Goal: Navigation & Orientation: Find specific page/section

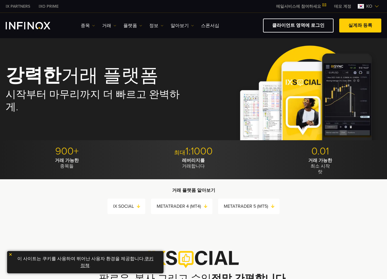
click at [368, 8] on span "ko" at bounding box center [369, 6] width 11 height 7
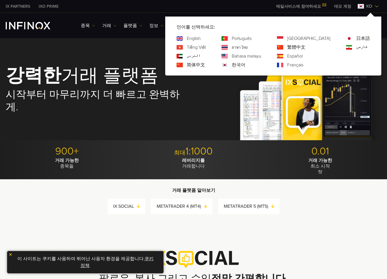
click at [201, 56] on link "العربي" at bounding box center [194, 56] width 14 height 7
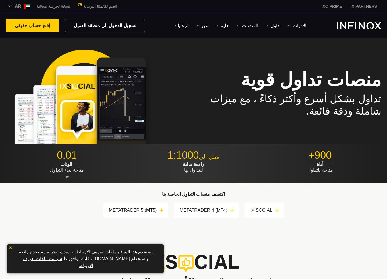
click at [24, 6] on img at bounding box center [27, 6] width 6 height 5
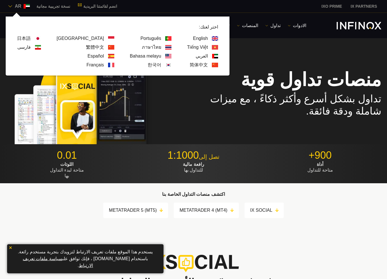
click at [86, 47] on link "繁體中文" at bounding box center [95, 47] width 18 height 7
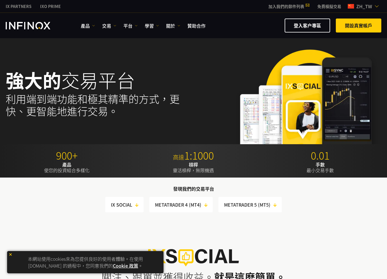
click at [365, 6] on span "zh_tw" at bounding box center [364, 6] width 20 height 7
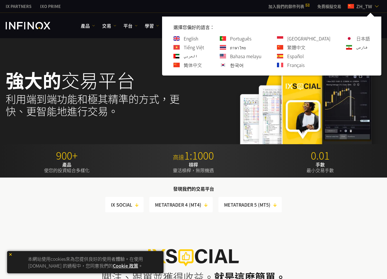
click at [306, 47] on link "繁體中文" at bounding box center [297, 47] width 18 height 7
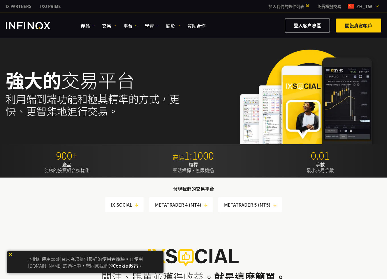
click at [364, 6] on span "zh_tw" at bounding box center [364, 6] width 20 height 7
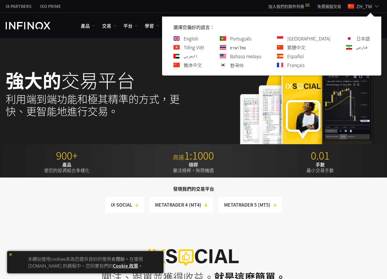
click at [306, 48] on link "繁體中文" at bounding box center [297, 47] width 18 height 7
click at [202, 65] on link "简体中文" at bounding box center [193, 64] width 18 height 7
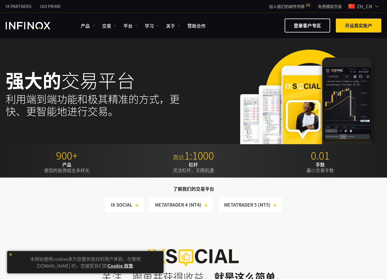
click at [358, 8] on span "zh_cn" at bounding box center [365, 6] width 20 height 7
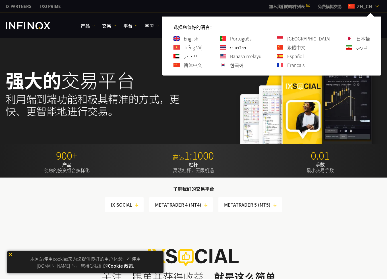
click at [252, 38] on link "Português" at bounding box center [240, 38] width 21 height 7
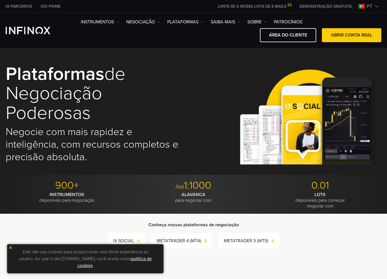
click at [365, 7] on img at bounding box center [362, 6] width 6 height 5
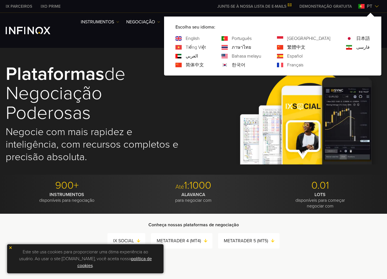
click at [206, 49] on link "Tiếng Việt" at bounding box center [196, 47] width 20 height 7
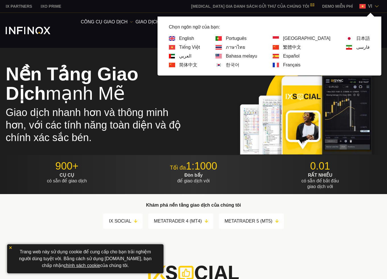
click at [222, 47] on img at bounding box center [219, 47] width 6 height 5
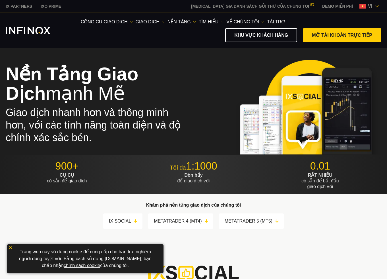
click at [364, 5] on img at bounding box center [363, 6] width 6 height 5
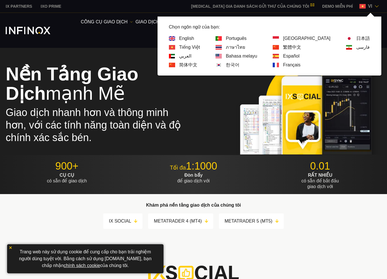
click at [245, 46] on link "ภาษาไทย" at bounding box center [235, 47] width 19 height 7
